Goal: Task Accomplishment & Management: Use online tool/utility

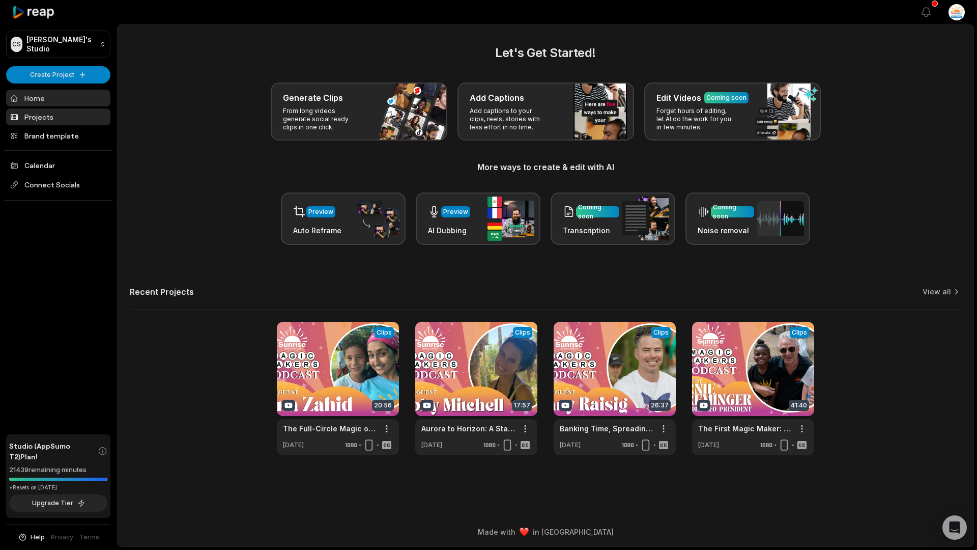
click at [52, 116] on link "Projects" at bounding box center [58, 116] width 104 height 17
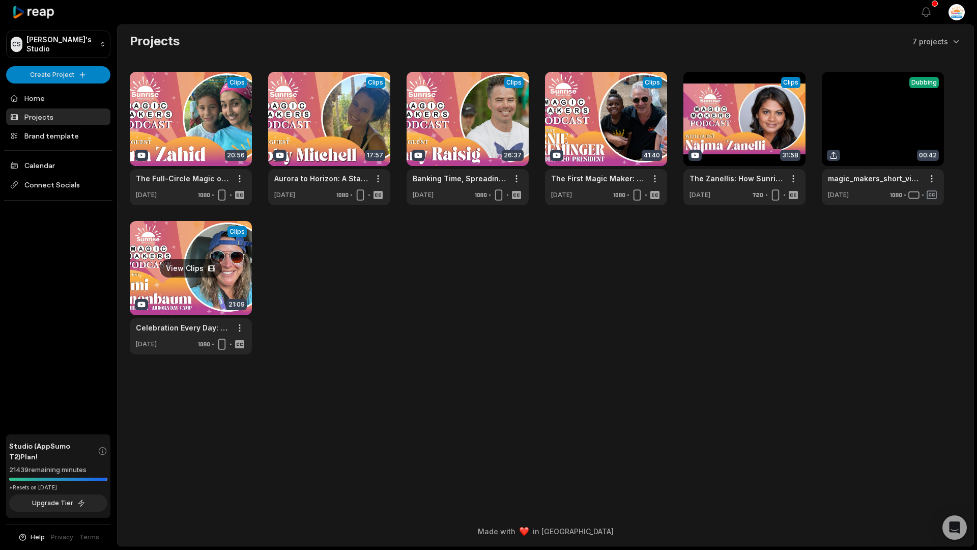
click at [174, 271] on link at bounding box center [191, 287] width 122 height 133
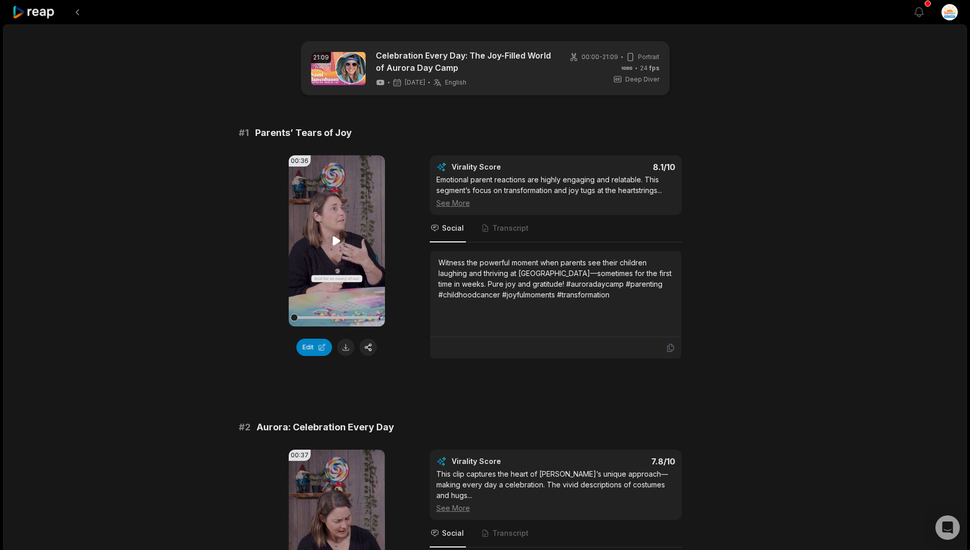
click at [336, 240] on icon at bounding box center [337, 240] width 8 height 9
click at [316, 346] on button "Edit" at bounding box center [314, 346] width 36 height 17
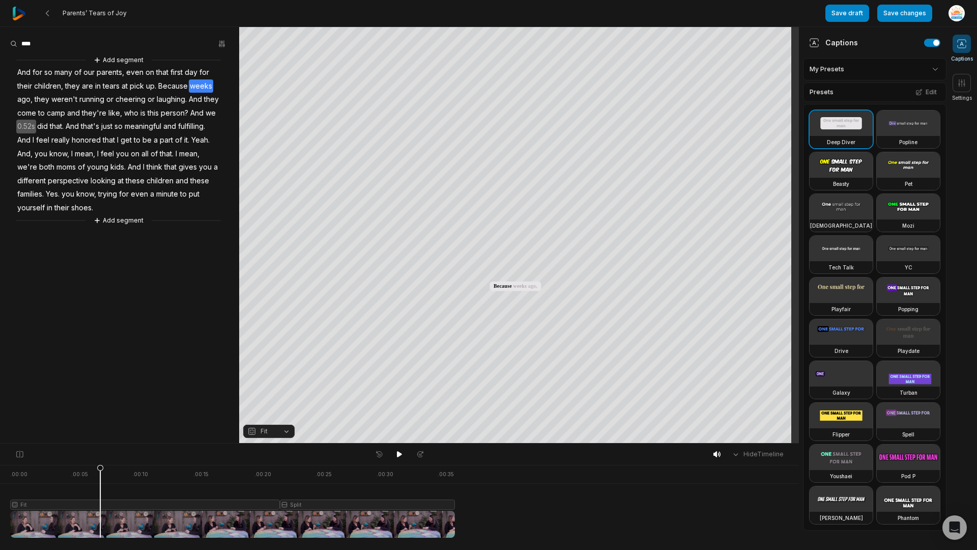
drag, startPoint x: 391, startPoint y: 469, endPoint x: 33, endPoint y: 497, distance: 359.5
click at [33, 498] on div at bounding box center [232, 501] width 445 height 73
drag, startPoint x: 73, startPoint y: 473, endPoint x: -2, endPoint y: 483, distance: 75.4
click at [0, 483] on html "Parents’ Tears of Joy Save draft Save changes Open user menu Captions Settings …" at bounding box center [488, 275] width 977 height 550
drag, startPoint x: 22, startPoint y: 471, endPoint x: 7, endPoint y: 477, distance: 17.1
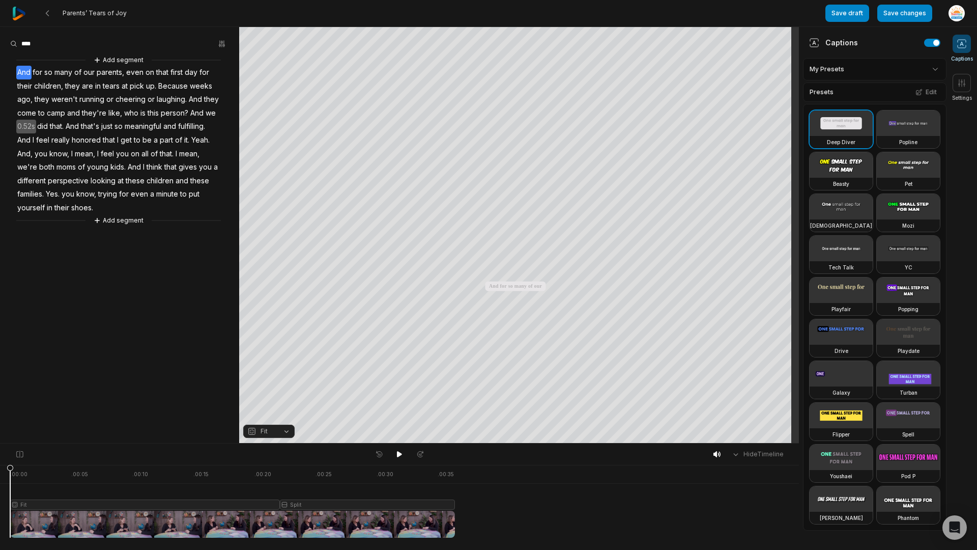
click at [7, 477] on div ". 00:00 . 00:05 . 00:10 . 00:15 . 00:20 . 00:25 . 00:30 . 00:35 Fit Split" at bounding box center [399, 507] width 799 height 85
click at [397, 454] on icon at bounding box center [399, 454] width 5 height 6
click at [871, 15] on div "Save draft Save changes Open user menu" at bounding box center [895, 13] width 139 height 26
click at [862, 14] on button "Save draft" at bounding box center [848, 13] width 44 height 17
click at [894, 13] on button "Save changes" at bounding box center [905, 13] width 55 height 17
